Goal: Task Accomplishment & Management: Complete application form

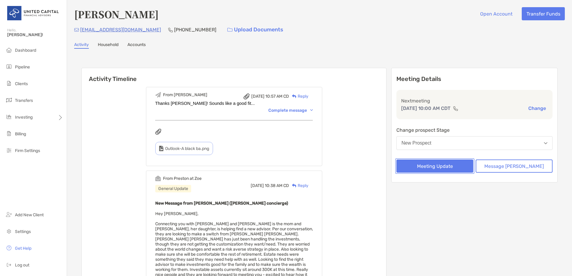
click at [462, 169] on button "Meeting Update" at bounding box center [434, 166] width 77 height 13
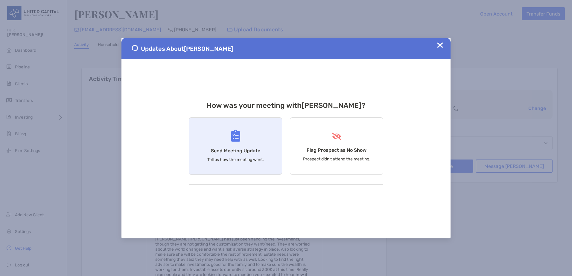
click at [266, 131] on div "Send Meeting Update Tell us how the meeting went." at bounding box center [235, 146] width 93 height 57
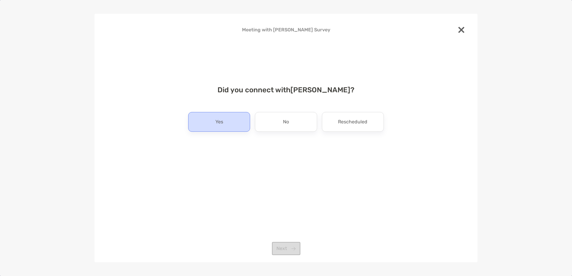
click at [250, 125] on div "Yes No Rescheduled" at bounding box center [286, 122] width 196 height 20
click at [233, 122] on div "Yes" at bounding box center [219, 122] width 62 height 20
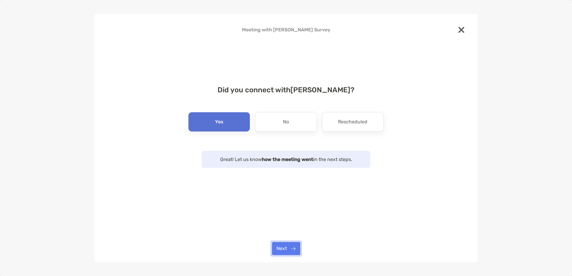
click at [286, 248] on button "Next" at bounding box center [286, 248] width 28 height 13
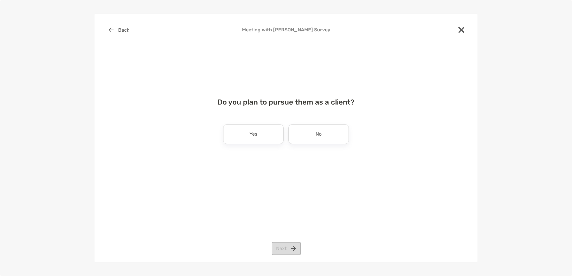
drag, startPoint x: 267, startPoint y: 139, endPoint x: 270, endPoint y: 149, distance: 9.7
click at [267, 139] on div "Yes" at bounding box center [253, 134] width 60 height 20
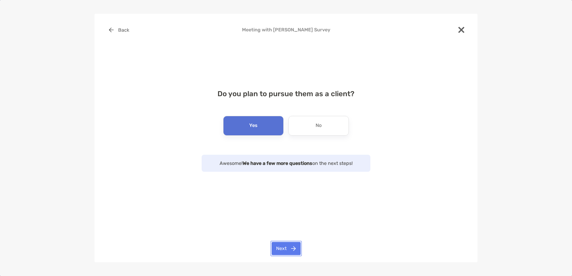
click at [284, 243] on button "Next" at bounding box center [286, 248] width 29 height 13
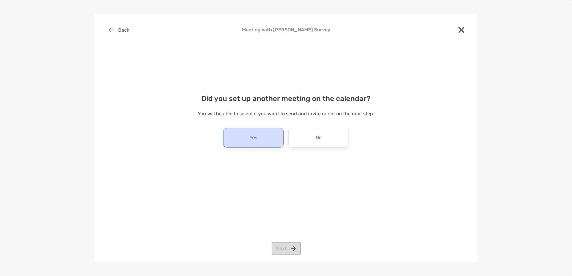
click at [262, 142] on div "Yes" at bounding box center [253, 138] width 60 height 20
click at [288, 244] on button "Next" at bounding box center [286, 248] width 29 height 13
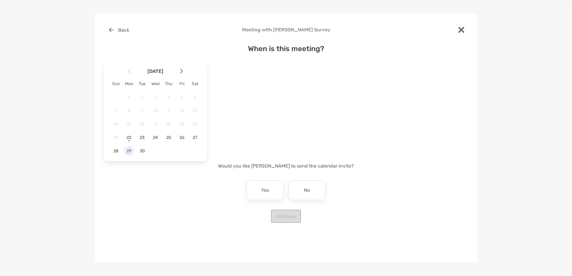
click at [128, 148] on div "29" at bounding box center [129, 151] width 10 height 10
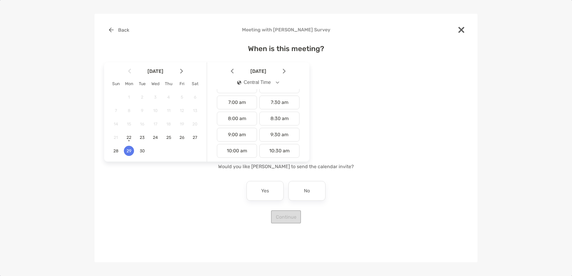
scroll to position [120, 0]
click at [238, 133] on div "10:00 am" at bounding box center [237, 138] width 40 height 14
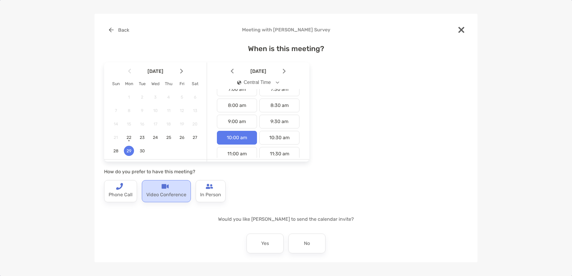
click at [174, 187] on div "Video Conference" at bounding box center [166, 191] width 49 height 22
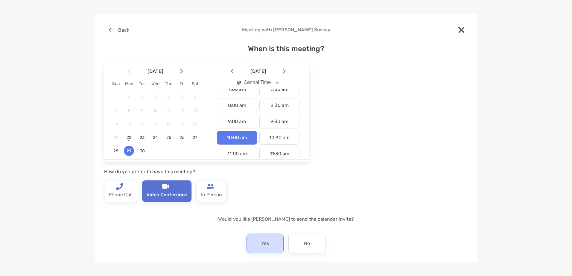
click at [255, 241] on div "Yes" at bounding box center [264, 244] width 37 height 20
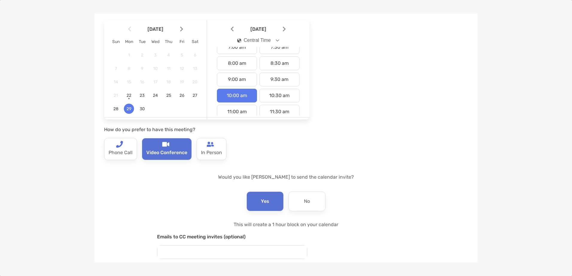
scroll to position [88, 0]
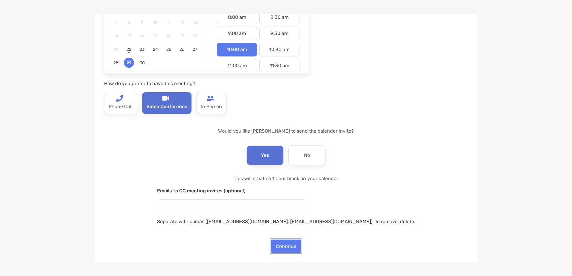
click at [284, 244] on button "Continue" at bounding box center [286, 246] width 30 height 13
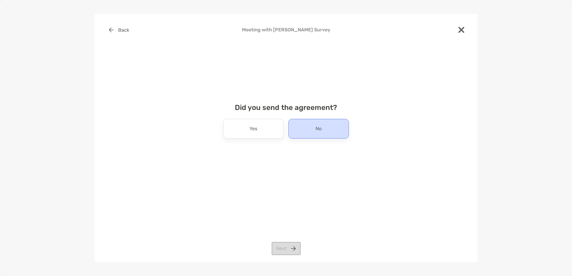
click at [329, 132] on div "No" at bounding box center [318, 129] width 60 height 20
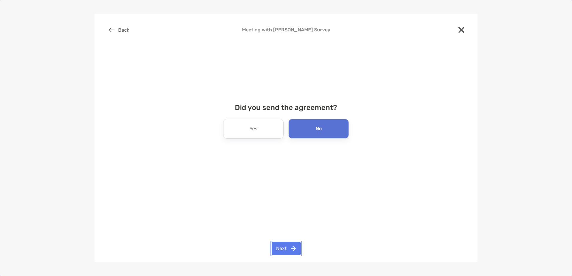
click at [291, 244] on button "Next" at bounding box center [286, 248] width 29 height 13
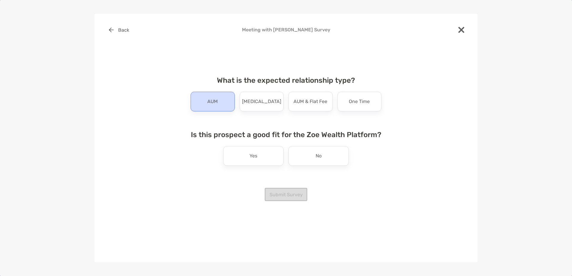
click at [223, 101] on div "AUM" at bounding box center [213, 102] width 44 height 20
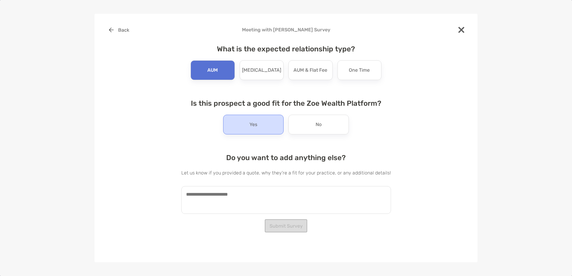
click at [254, 127] on p "Yes" at bounding box center [253, 125] width 8 height 10
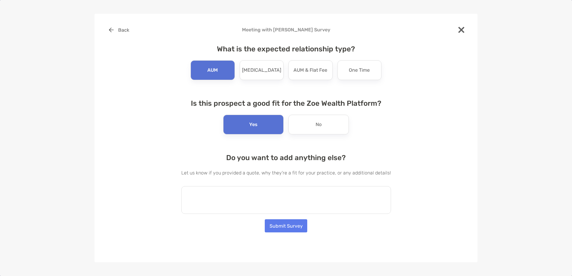
click at [249, 202] on textarea at bounding box center [286, 200] width 210 height 28
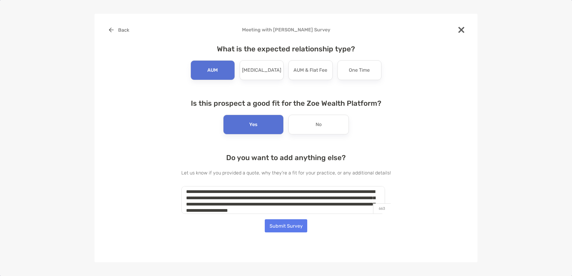
scroll to position [9, 0]
type textarea "**********"
click at [292, 227] on button "Submit Survey" at bounding box center [286, 226] width 42 height 13
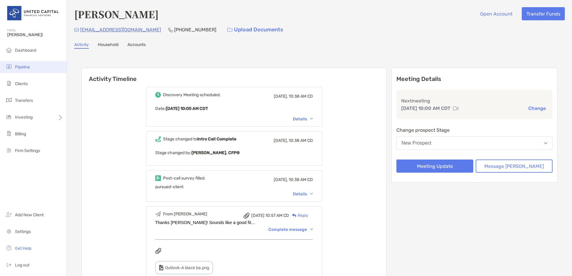
click at [45, 68] on li "Pipeline" at bounding box center [33, 67] width 67 height 12
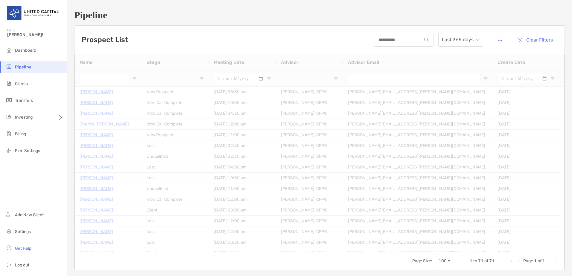
type input "**********"
